Goal: Task Accomplishment & Management: Use online tool/utility

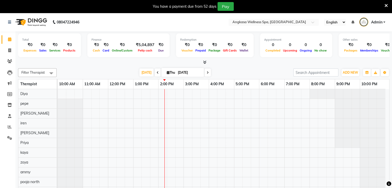
scroll to position [7, 0]
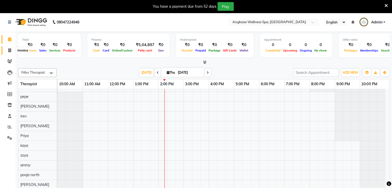
click at [10, 50] on icon at bounding box center [9, 50] width 3 height 4
select select "845"
select select "service"
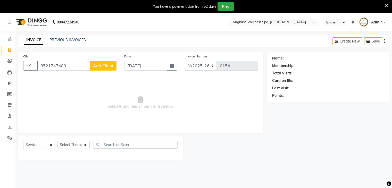
type input "8521747489"
click at [108, 66] on span "Add Client" at bounding box center [103, 65] width 20 height 5
select select "13"
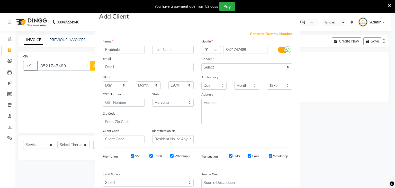
type input "Prabhakr"
click at [242, 66] on select "Select [DEMOGRAPHIC_DATA] [DEMOGRAPHIC_DATA] Other Prefer Not To Say" at bounding box center [247, 67] width 91 height 8
select select "[DEMOGRAPHIC_DATA]"
click at [202, 64] on select "Select [DEMOGRAPHIC_DATA] [DEMOGRAPHIC_DATA] Other Prefer Not To Say" at bounding box center [247, 67] width 91 height 8
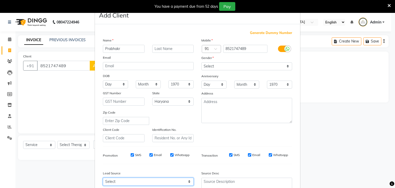
click at [173, 184] on select "Select Walk-in Referral Internet Friend Word of Mouth Advertisement Facebook Ju…" at bounding box center [148, 182] width 91 height 8
select select "24816"
click at [103, 180] on select "Select Walk-in Referral Internet Friend Word of Mouth Advertisement Facebook Ju…" at bounding box center [148, 182] width 91 height 8
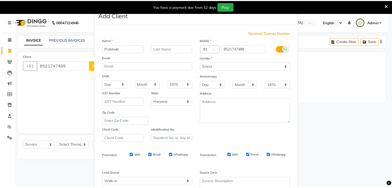
scroll to position [52, 0]
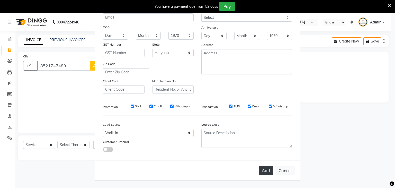
click at [263, 169] on button "Add" at bounding box center [266, 170] width 14 height 9
select select
select select "null"
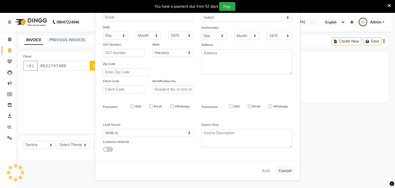
select select
checkbox input "false"
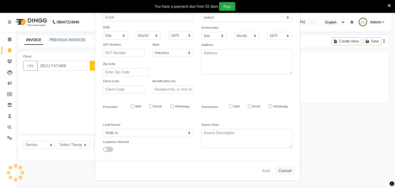
checkbox input "false"
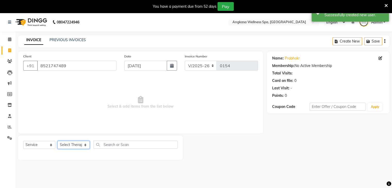
click at [83, 143] on select "Select Therapist [PERSON_NAME] [PERSON_NAME] Avvy biew dev [PERSON_NAME] Diya e…" at bounding box center [73, 145] width 32 height 8
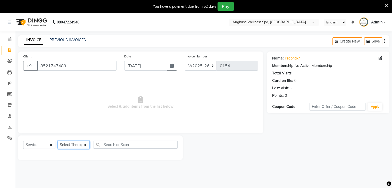
select select "34810"
click at [57, 141] on select "Select Therapist [PERSON_NAME] [PERSON_NAME] Avvy biew dev [PERSON_NAME] Diya e…" at bounding box center [73, 145] width 32 height 8
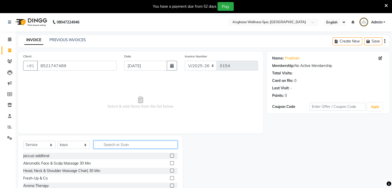
click at [111, 143] on input "text" at bounding box center [135, 145] width 84 height 8
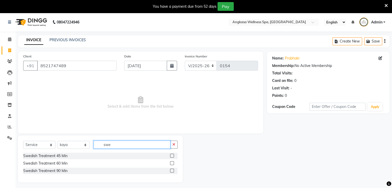
type input "swe"
click at [172, 157] on label at bounding box center [172, 156] width 4 height 4
click at [172, 157] on input "checkbox" at bounding box center [171, 155] width 3 height 3
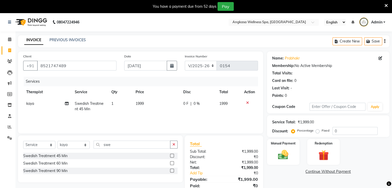
click at [172, 157] on label at bounding box center [172, 156] width 4 height 4
click at [172, 157] on input "checkbox" at bounding box center [171, 155] width 3 height 3
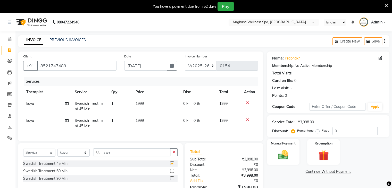
checkbox input "false"
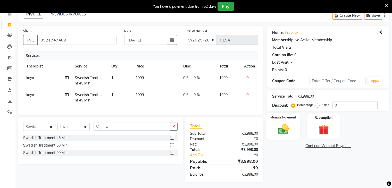
click at [278, 129] on img at bounding box center [282, 129] width 17 height 12
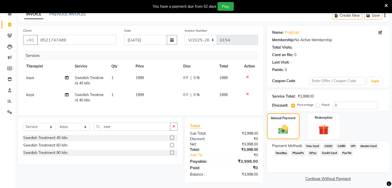
click at [352, 147] on span "UPI" at bounding box center [353, 146] width 8 height 6
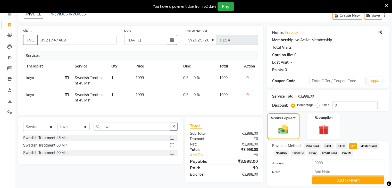
scroll to position [43, 0]
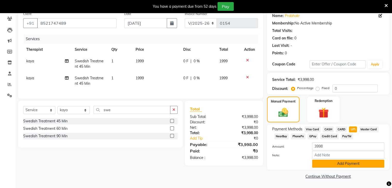
click at [351, 165] on button "Add Payment" at bounding box center [348, 164] width 72 height 8
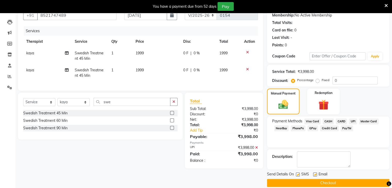
scroll to position [57, 0]
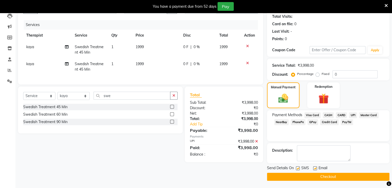
click at [385, 3] on icon at bounding box center [385, 5] width 3 height 5
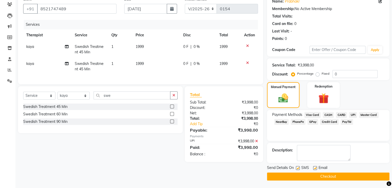
click at [363, 175] on button "Checkout" at bounding box center [328, 176] width 122 height 8
